Goal: Task Accomplishment & Management: Complete application form

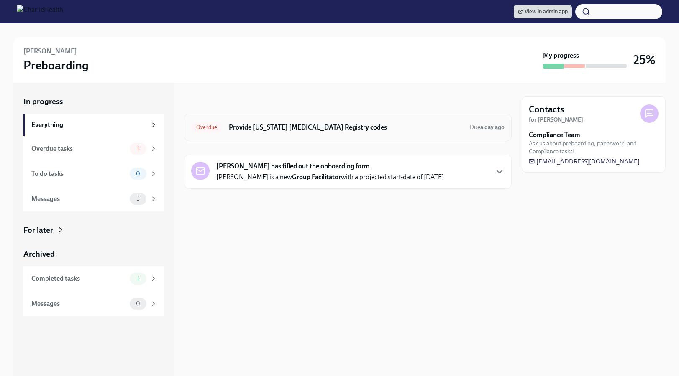
click at [318, 139] on div "Overdue Provide [US_STATE] [MEDICAL_DATA] Registry codes Due a day ago" at bounding box center [347, 128] width 327 height 28
click at [317, 130] on h6 "Provide [US_STATE] [MEDICAL_DATA] Registry codes" at bounding box center [346, 127] width 234 height 9
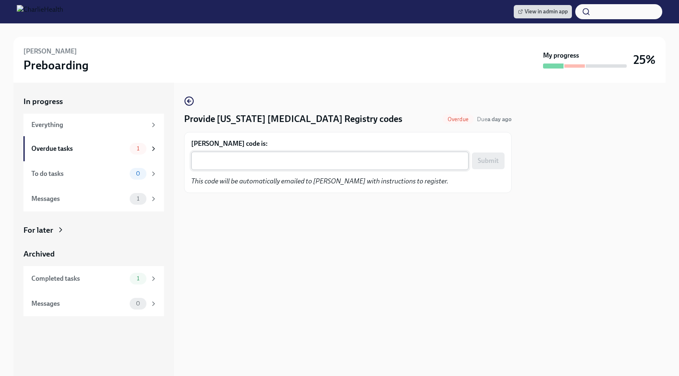
click at [304, 164] on textarea "[PERSON_NAME] code is:" at bounding box center [329, 161] width 267 height 10
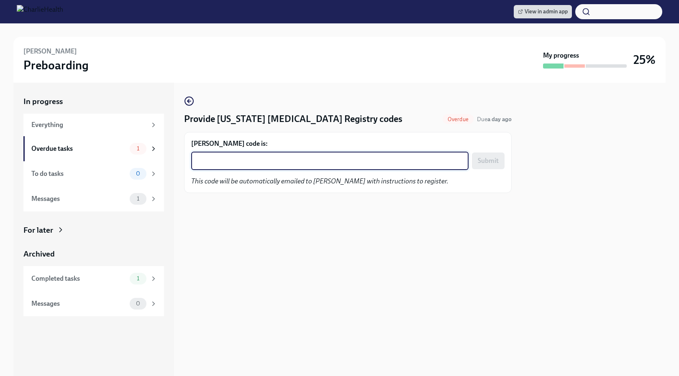
paste textarea "ZS0N0IRATKPM"
type textarea "ZS0N0IRATKPM"
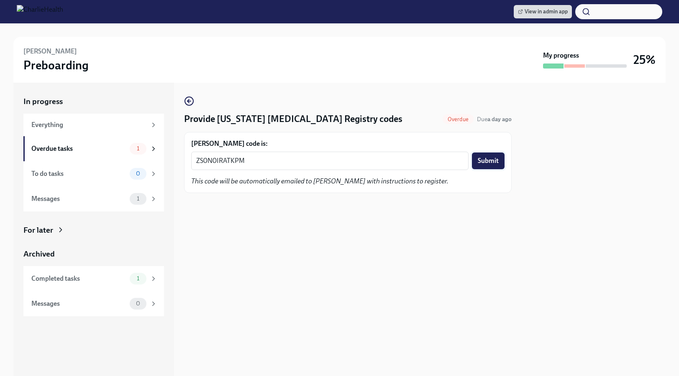
click at [485, 164] on span "Submit" at bounding box center [488, 161] width 21 height 8
